Goal: Register for event/course

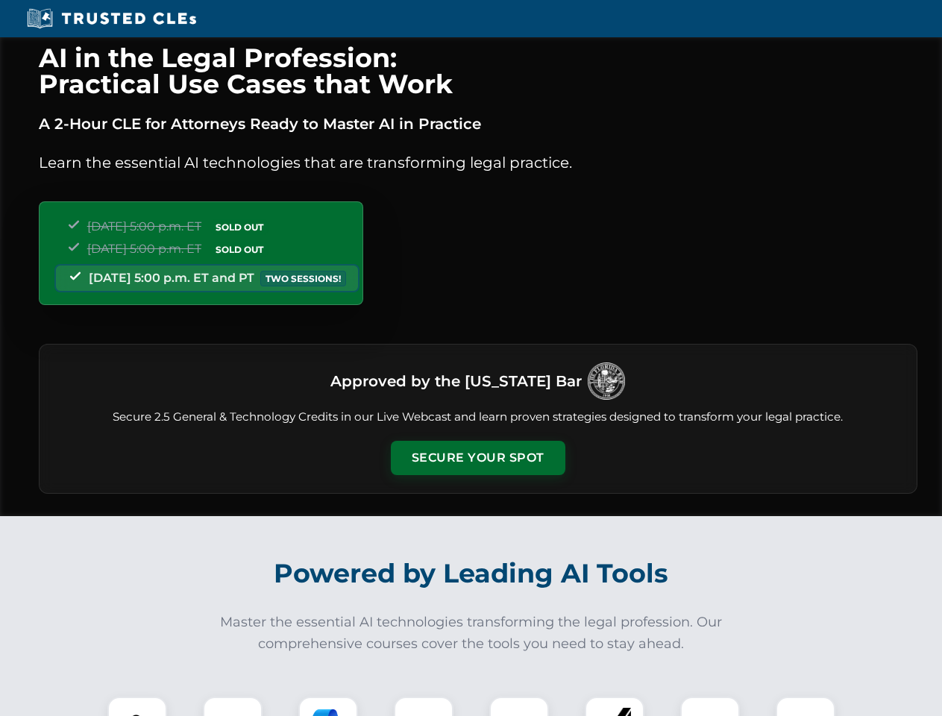
click at [477, 458] on button "Secure Your Spot" at bounding box center [478, 458] width 174 height 34
click at [137, 706] on img at bounding box center [137, 726] width 43 height 43
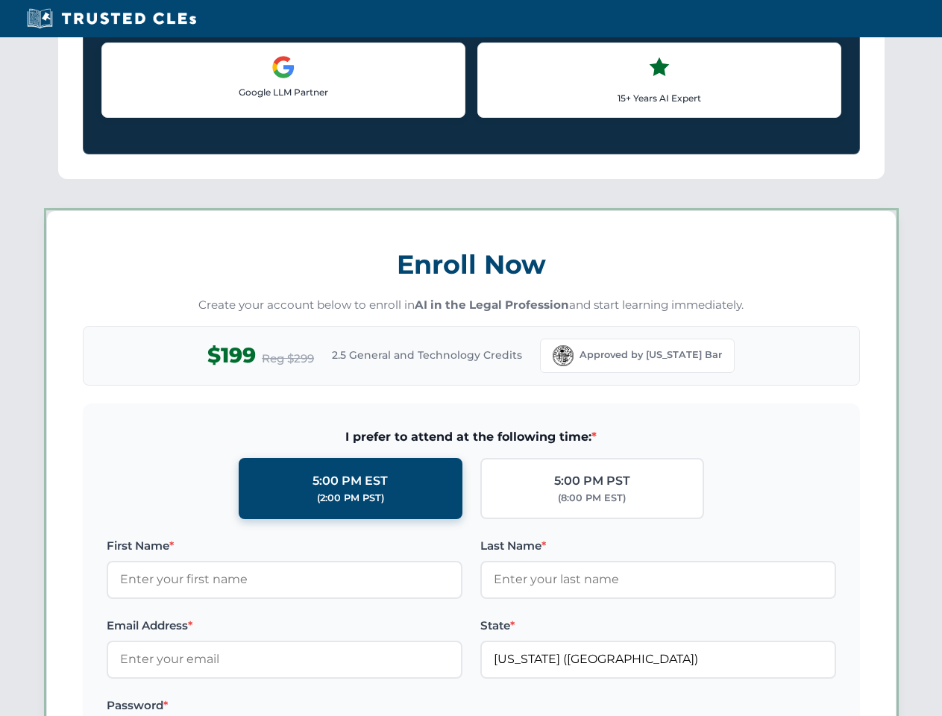
click at [328, 706] on label "Password *" at bounding box center [285, 705] width 356 height 18
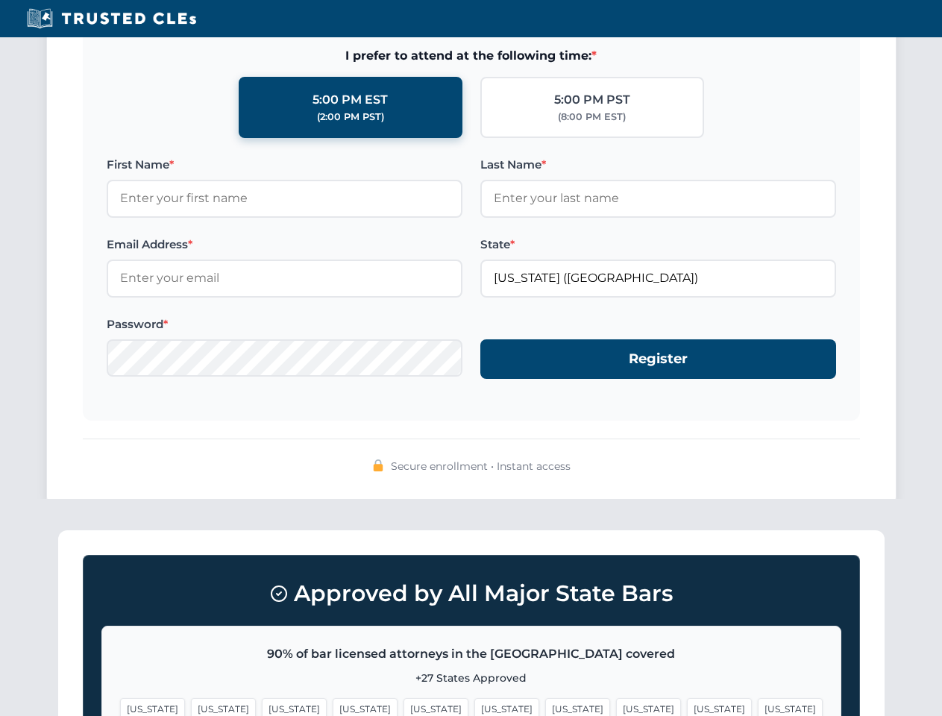
click at [687, 706] on span "[US_STATE]" at bounding box center [719, 709] width 65 height 22
